Goal: Transaction & Acquisition: Purchase product/service

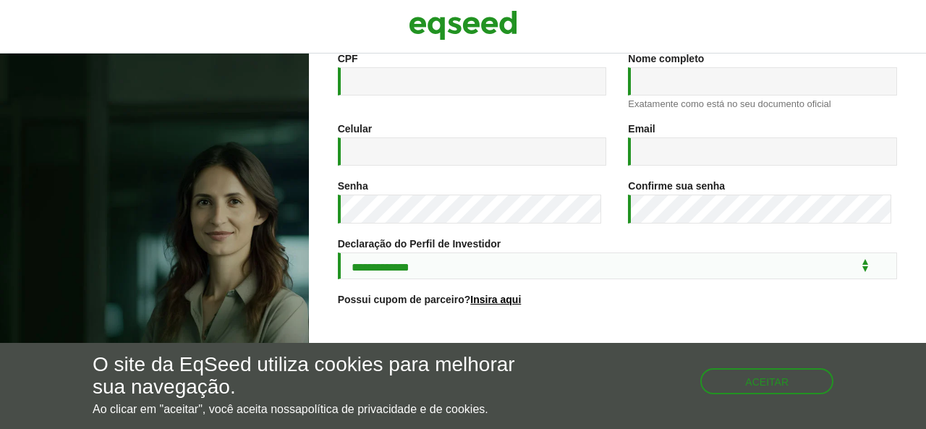
scroll to position [217, 0]
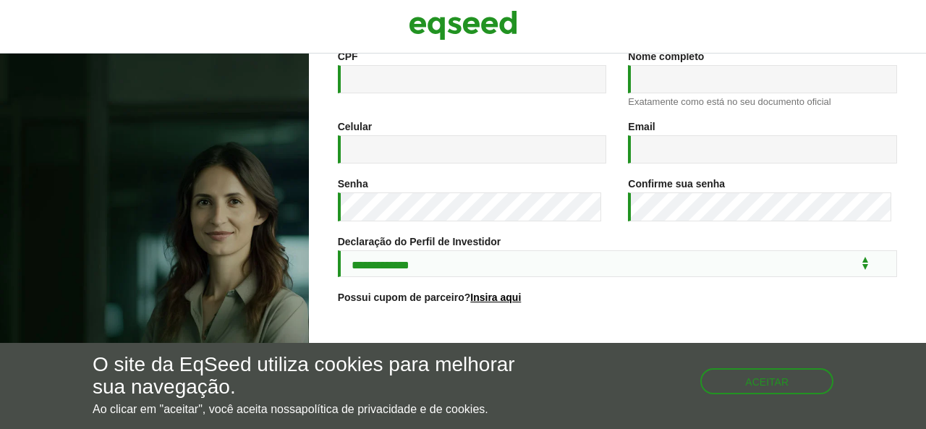
click at [722, 367] on div "Aceitar" at bounding box center [766, 374] width 133 height 40
click at [746, 375] on button "Aceitar" at bounding box center [768, 379] width 130 height 23
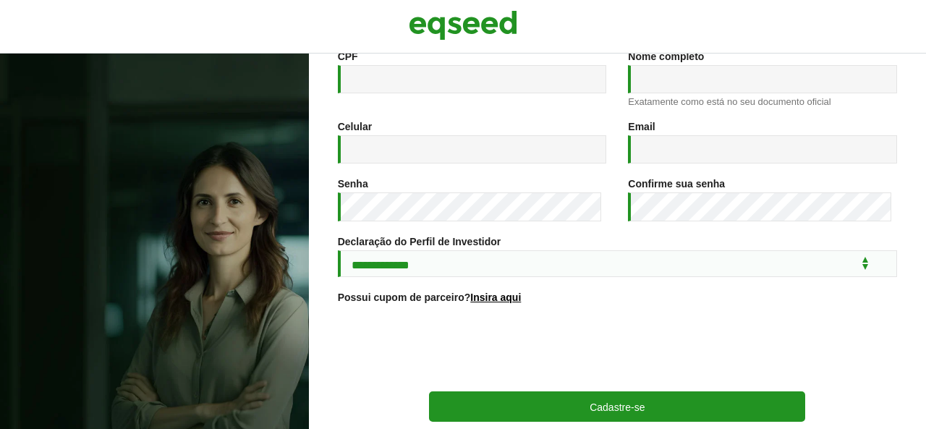
scroll to position [308, 0]
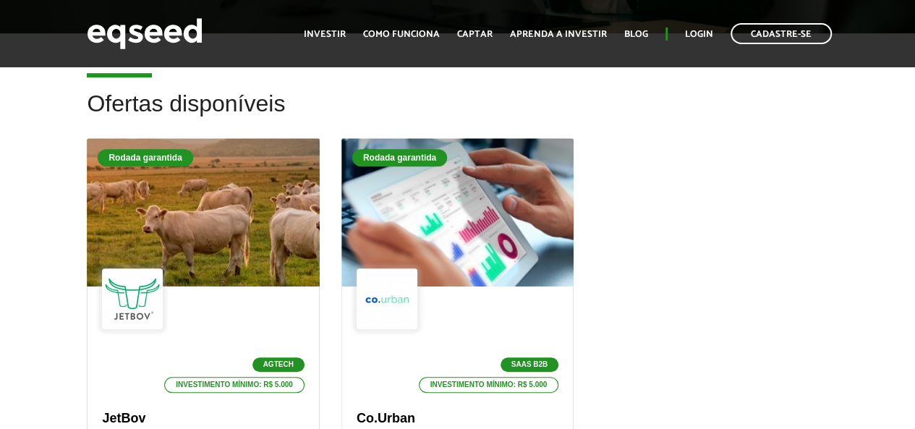
scroll to position [362, 0]
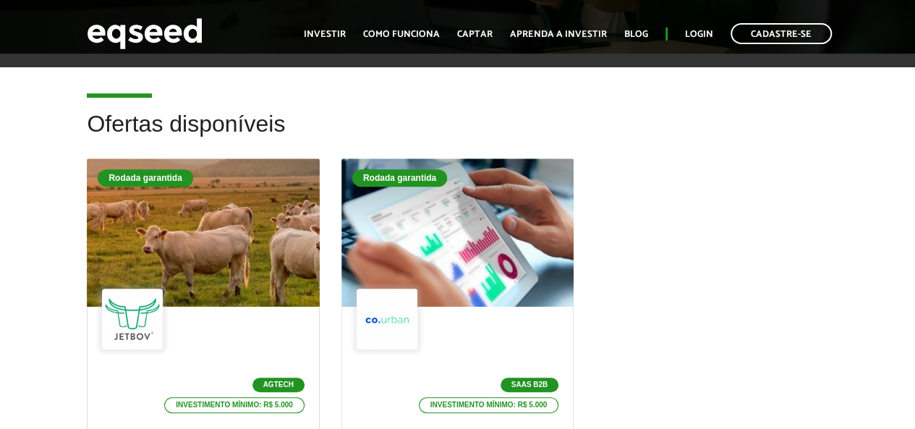
click at [49, 127] on div "Ofertas disponíveis Rodada garantida Agtech Investimento mínimo: R$ 5.000 JetBo…" at bounding box center [457, 377] width 915 height 533
click at [798, 332] on div "Rodada garantida Agtech Investimento mínimo: R$ 5.000 JetBov Plataforma Digital…" at bounding box center [457, 401] width 762 height 486
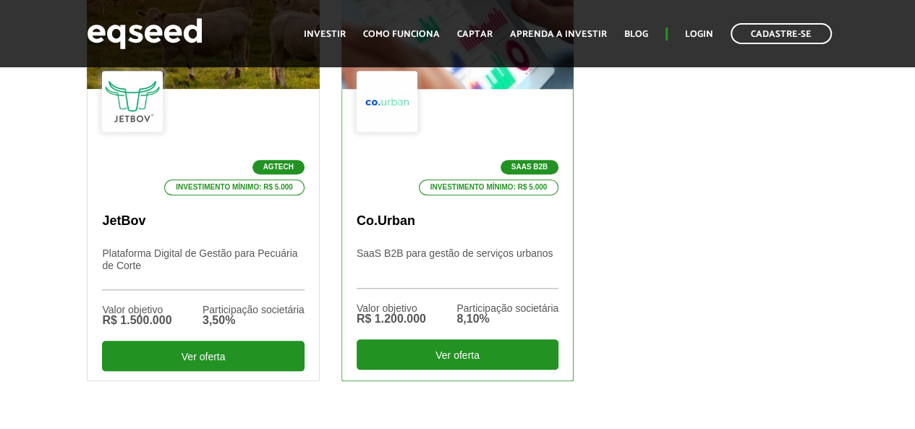
scroll to position [723, 0]
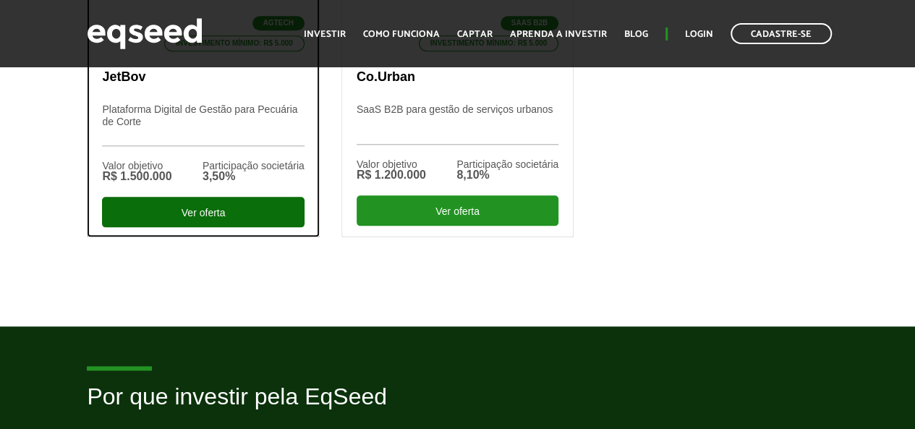
click at [243, 216] on div "Ver oferta" at bounding box center [203, 212] width 202 height 30
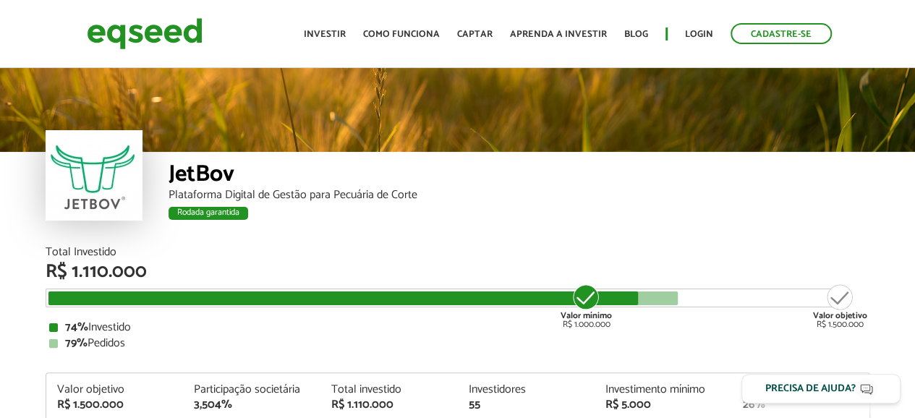
scroll to position [1691, 0]
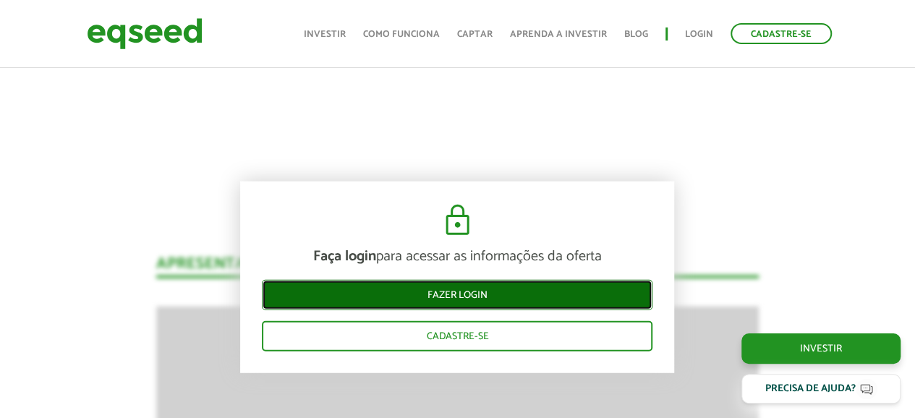
click at [584, 294] on link "Fazer login" at bounding box center [457, 294] width 391 height 30
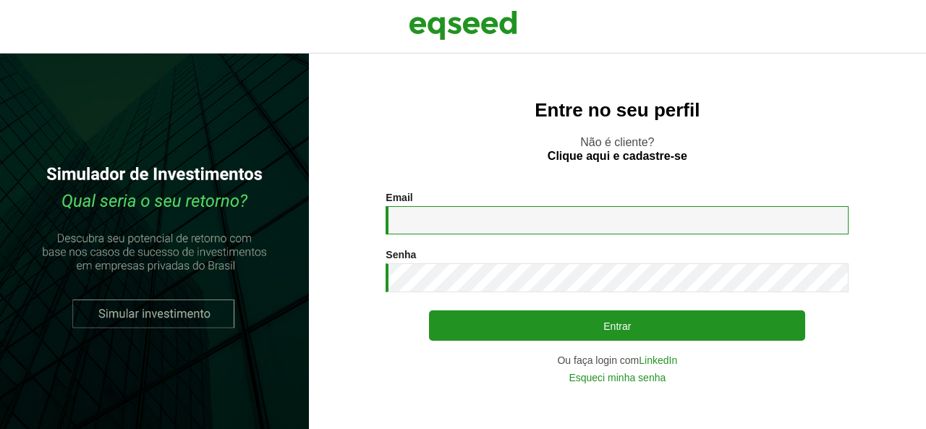
click at [492, 216] on input "Email *" at bounding box center [616, 220] width 463 height 28
click at [472, 216] on input "Email *" at bounding box center [616, 220] width 463 height 28
type input "**********"
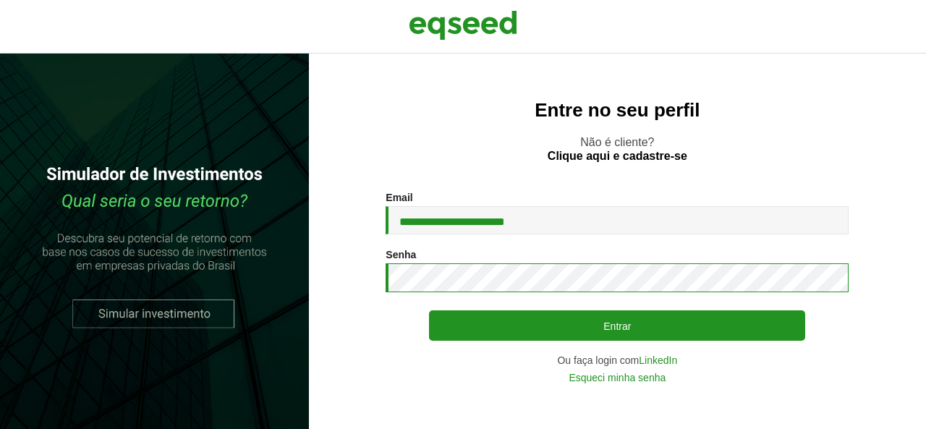
click at [429, 310] on button "Entrar" at bounding box center [617, 325] width 376 height 30
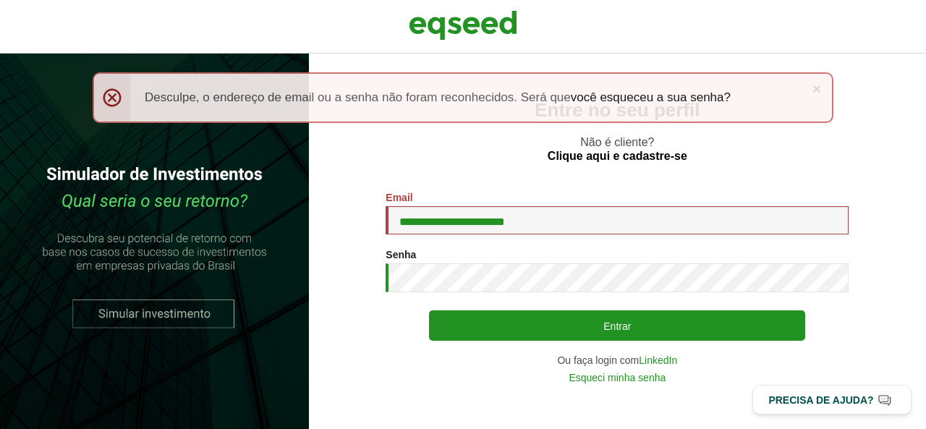
click at [644, 385] on div "**********" at bounding box center [617, 241] width 617 height 375
click at [644, 381] on link "Esqueci minha senha" at bounding box center [616, 377] width 97 height 10
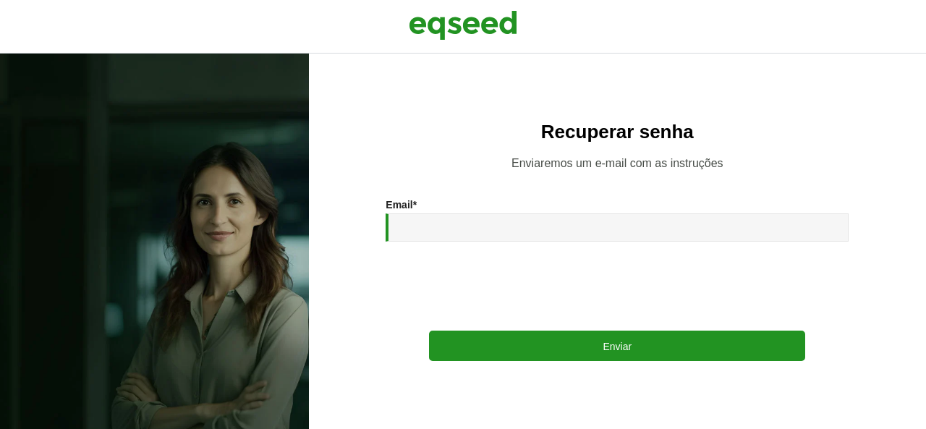
click at [519, 249] on div "Email * Enviar" at bounding box center [616, 280] width 463 height 162
click at [519, 234] on input "Email *" at bounding box center [616, 227] width 463 height 28
type input "**********"
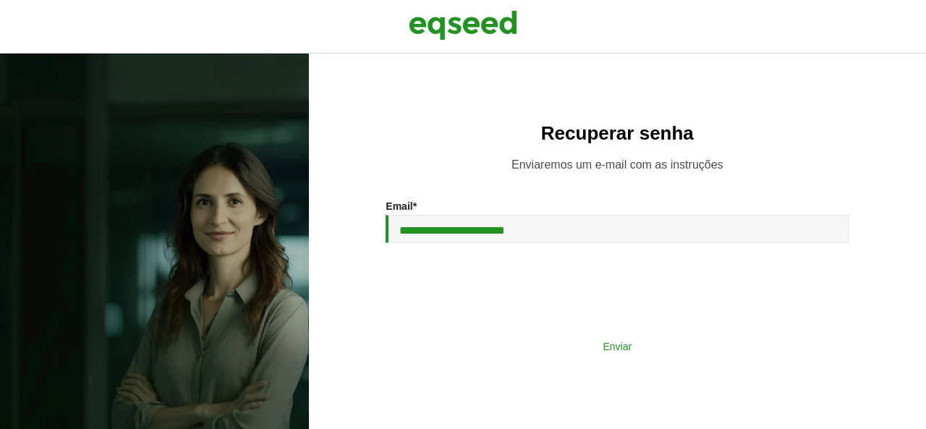
click at [556, 336] on button "Enviar" at bounding box center [617, 345] width 376 height 27
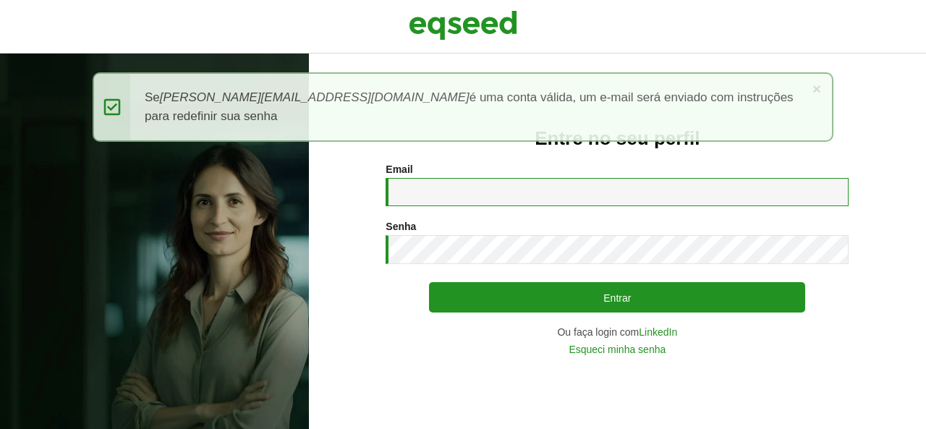
click at [565, 192] on input "Email *" at bounding box center [616, 192] width 463 height 28
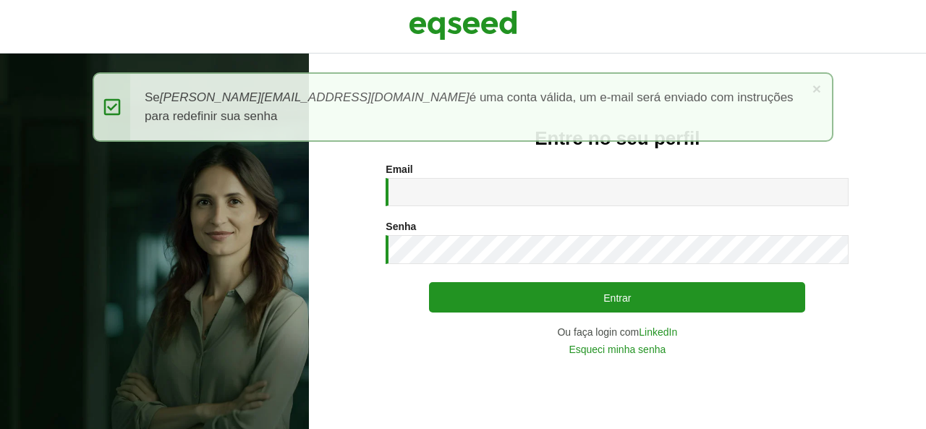
click at [861, 249] on section "Email * Digite seu endereço de e-mail. Senha * Digite a senha que será usada em…" at bounding box center [617, 258] width 559 height 191
click at [865, 77] on div "Entre no seu perfil Email * Digite seu endereço de e-mail. Senha * Digite a sen…" at bounding box center [617, 241] width 617 height 375
click at [820, 85] on link "×" at bounding box center [816, 88] width 9 height 15
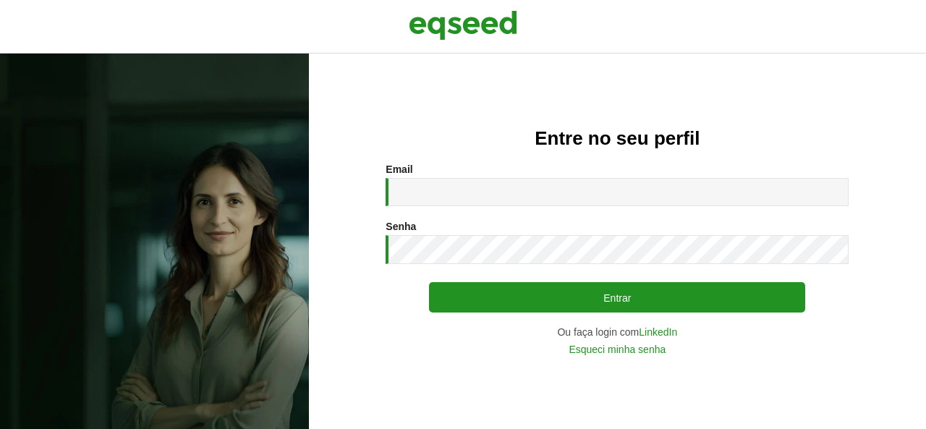
click at [851, 99] on div "Entre no seu perfil Email * Digite seu endereço de e-mail. Senha * Digite a sen…" at bounding box center [617, 241] width 617 height 375
